Goal: Navigation & Orientation: Find specific page/section

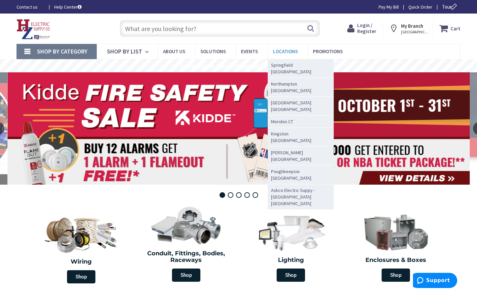
click at [276, 51] on span "Locations" at bounding box center [285, 51] width 25 height 6
